Goal: Understand process/instructions

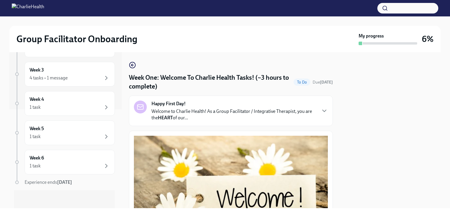
click at [17, 8] on img at bounding box center [28, 8] width 33 height 9
click at [132, 65] on icon "button" at bounding box center [132, 65] width 2 height 0
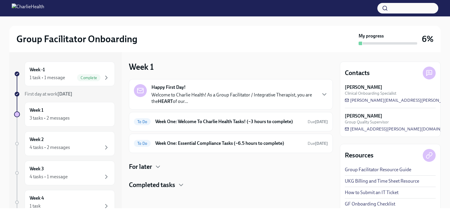
scroll to position [4, 0]
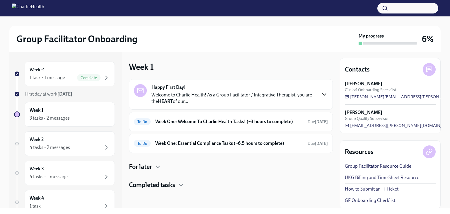
click at [326, 94] on icon "button" at bounding box center [324, 94] width 7 height 7
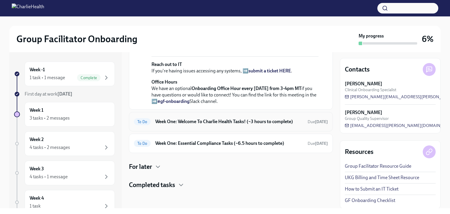
scroll to position [246, 0]
click at [372, 178] on link "UKG Billing and Time Sheet Resource" at bounding box center [382, 177] width 74 height 6
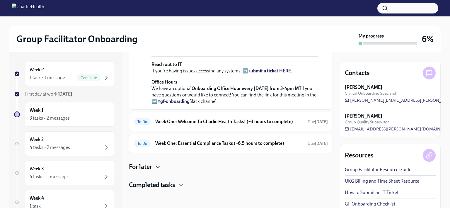
click at [160, 163] on icon "button" at bounding box center [157, 166] width 7 height 7
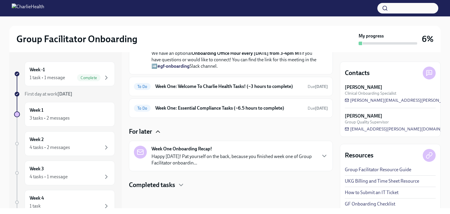
scroll to position [281, 0]
click at [182, 185] on icon "button" at bounding box center [180, 184] width 7 height 7
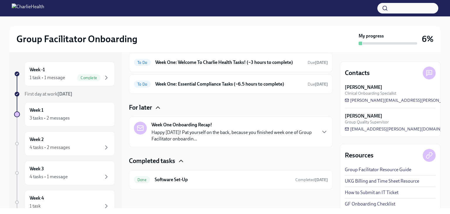
scroll to position [305, 0]
click at [441, 10] on div at bounding box center [225, 8] width 450 height 16
click at [222, 9] on div at bounding box center [225, 8] width 450 height 16
